Goal: Task Accomplishment & Management: Use online tool/utility

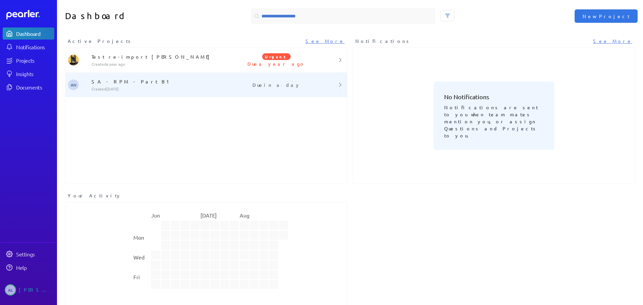
click at [104, 81] on p "SA - RPM - Part B1" at bounding box center [160, 81] width 138 height 7
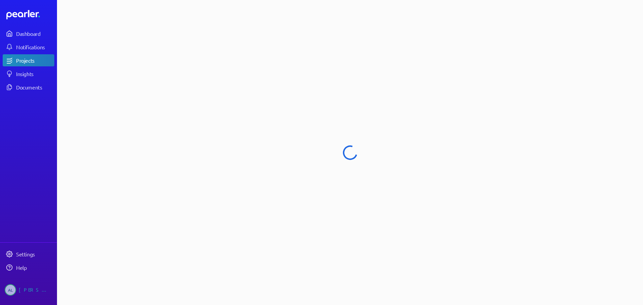
select select "******"
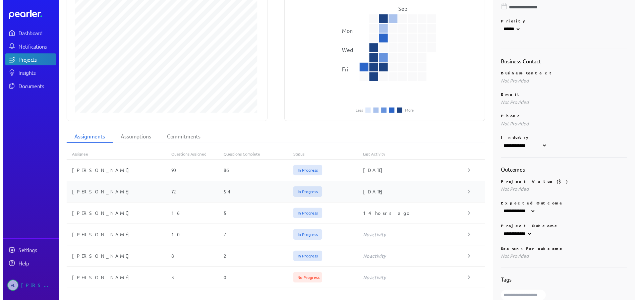
scroll to position [170, 0]
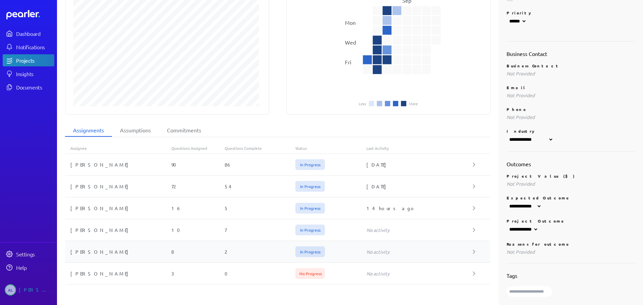
click at [98, 248] on div "[PERSON_NAME]" at bounding box center [118, 251] width 106 height 7
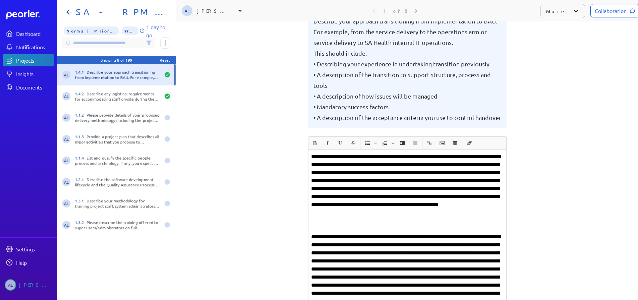
scroll to position [67, 0]
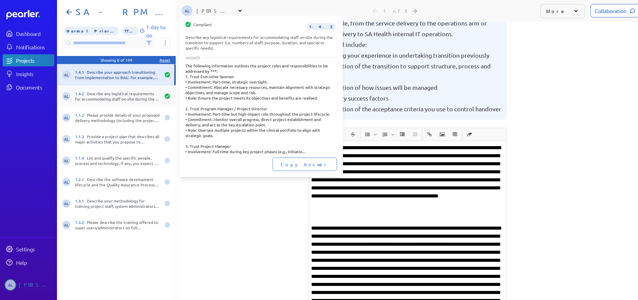
click at [111, 96] on div "1.4.2 Describe any logistical requirements for accommodating staff on-site duri…" at bounding box center [117, 96] width 85 height 11
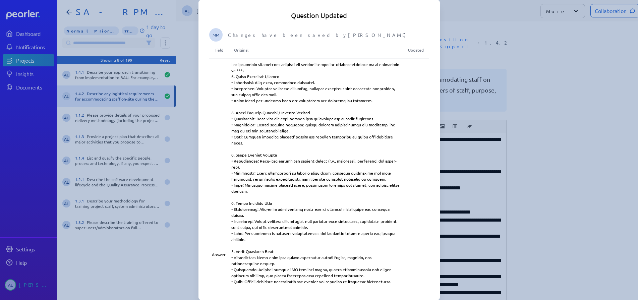
click at [183, 48] on div at bounding box center [319, 150] width 638 height 300
click at [569, 51] on div at bounding box center [319, 150] width 638 height 300
click at [106, 142] on div at bounding box center [319, 150] width 638 height 300
click at [550, 83] on div at bounding box center [319, 150] width 638 height 300
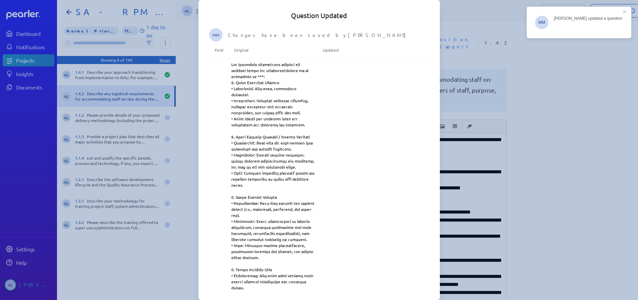
click at [121, 182] on div at bounding box center [319, 150] width 638 height 300
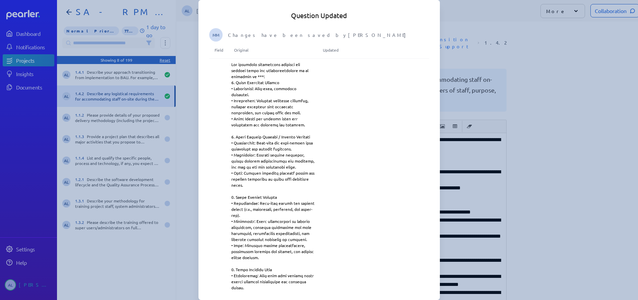
click at [116, 201] on div at bounding box center [319, 150] width 638 height 300
